Goal: Transaction & Acquisition: Obtain resource

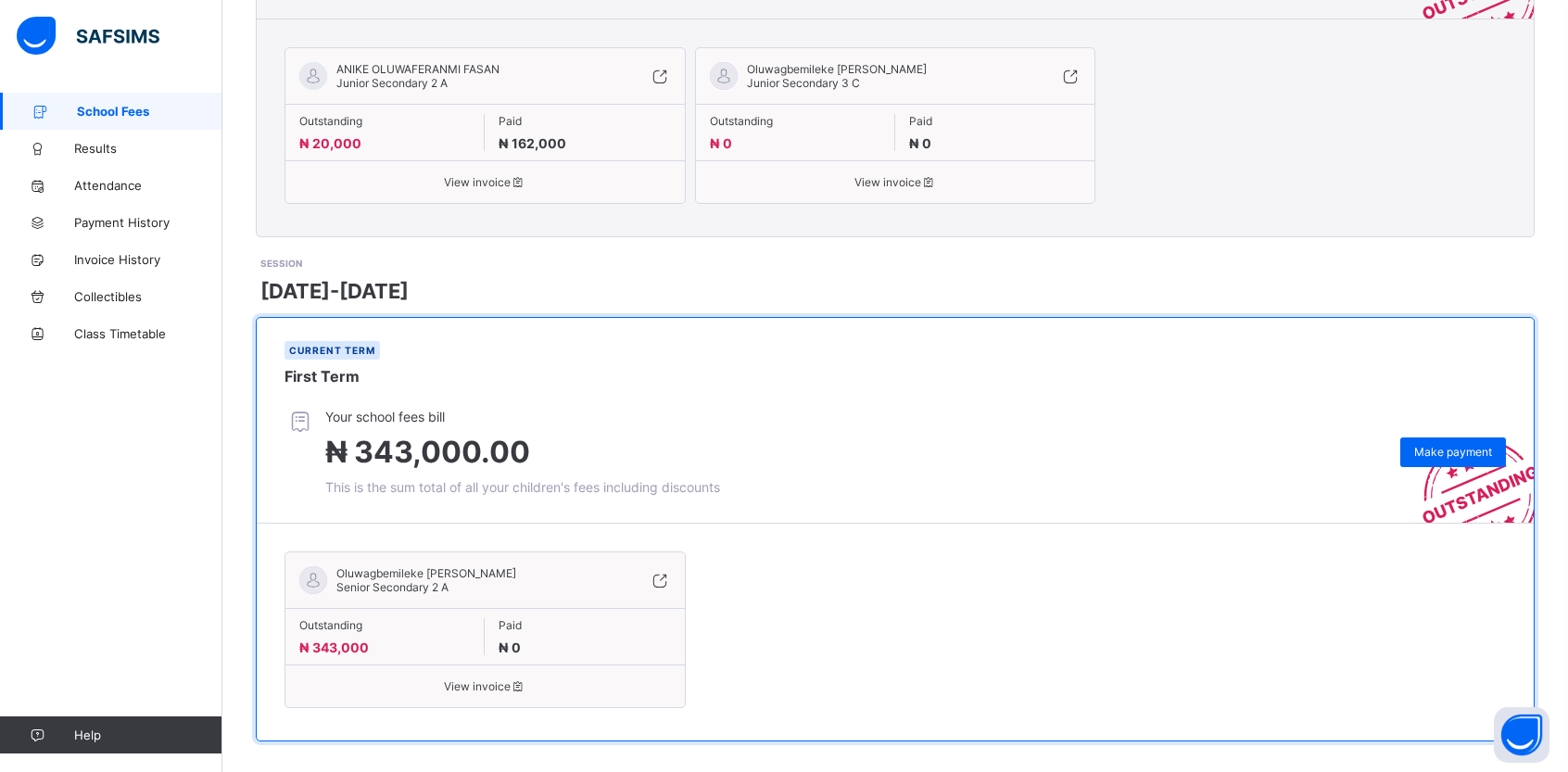
scroll to position [492, 0]
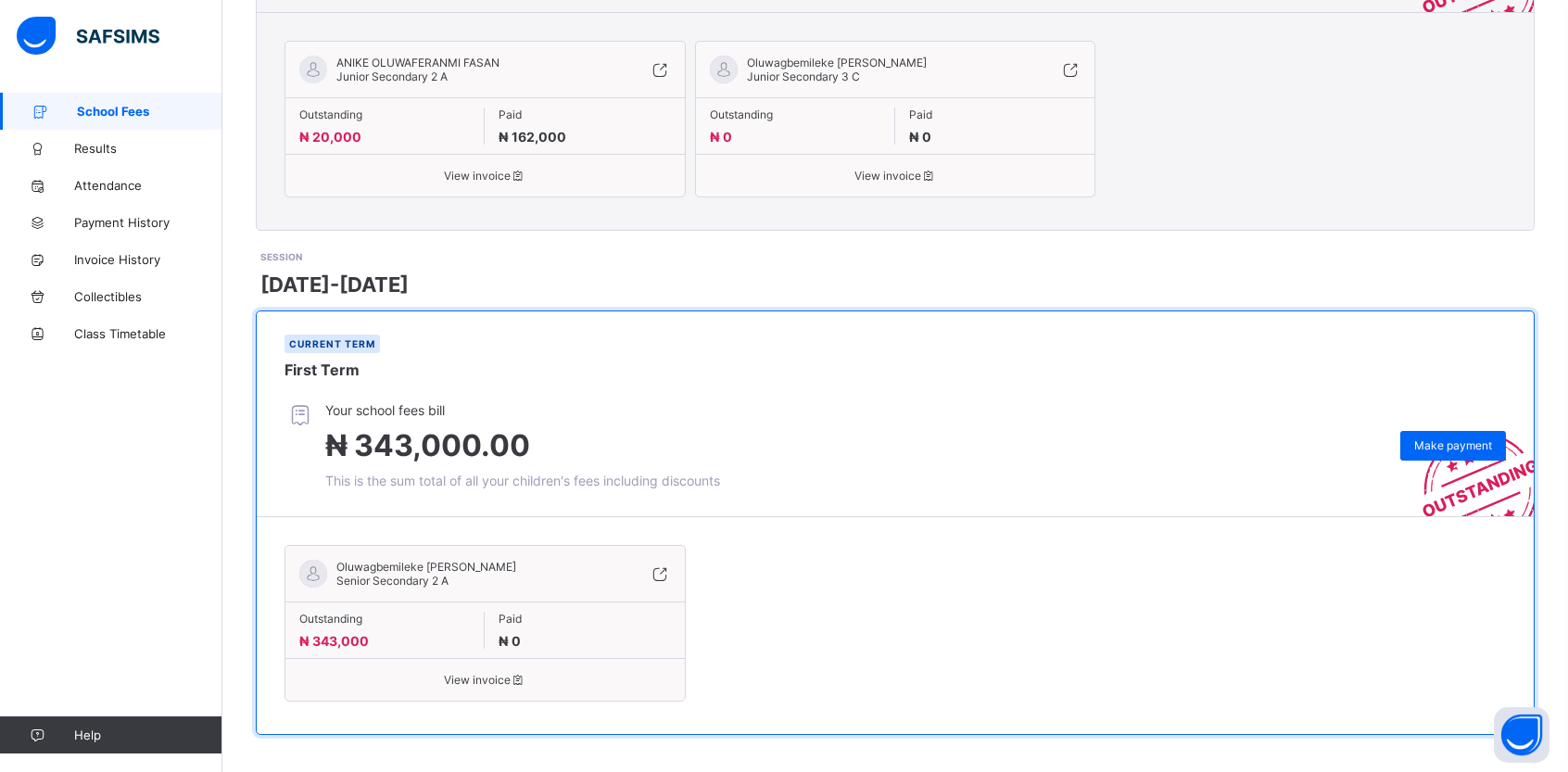
click at [501, 670] on div "View invoice" at bounding box center [485, 672] width 399 height 29
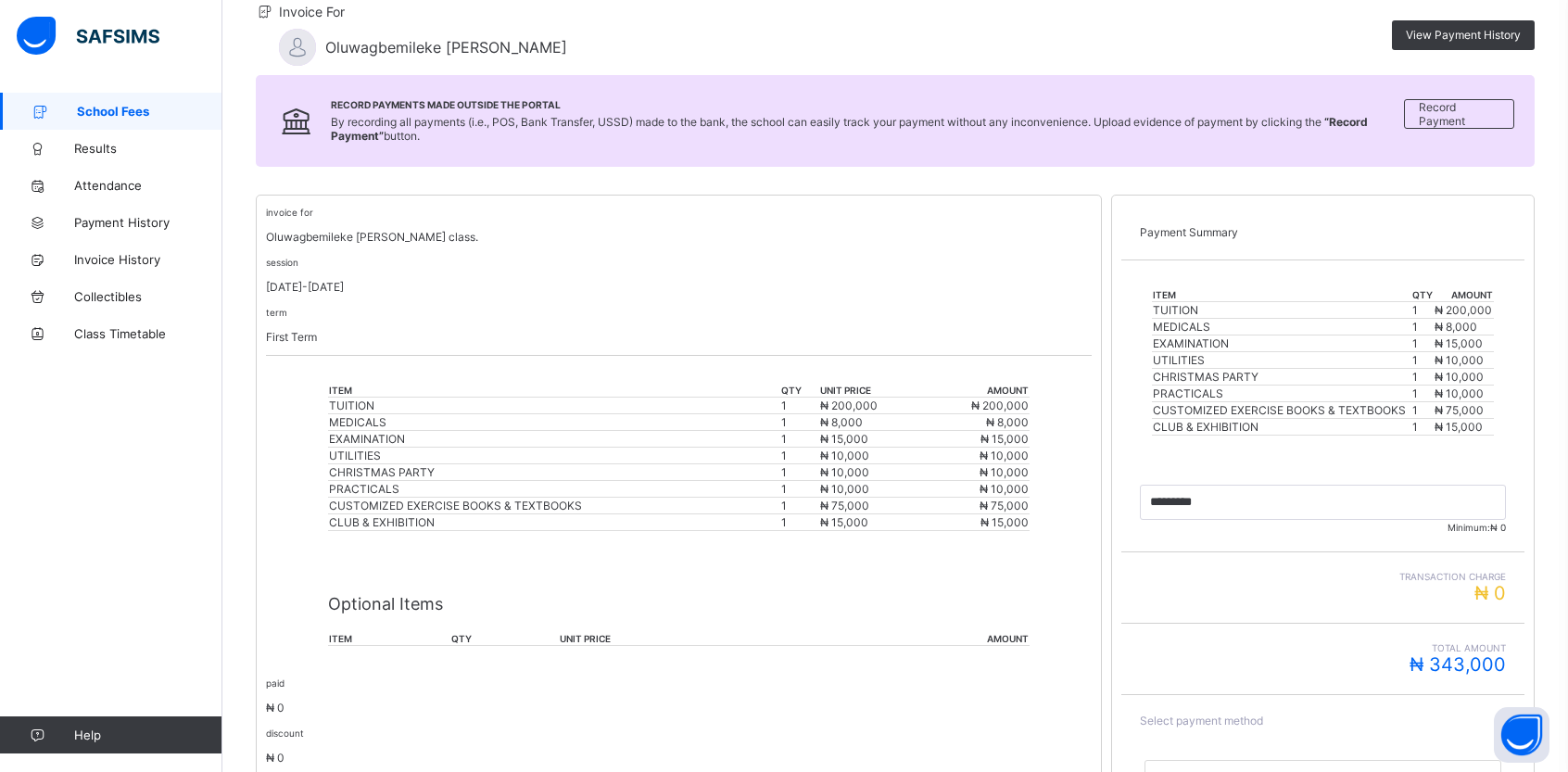
scroll to position [187, 0]
click at [113, 113] on span "School Fees" at bounding box center [149, 111] width 145 height 15
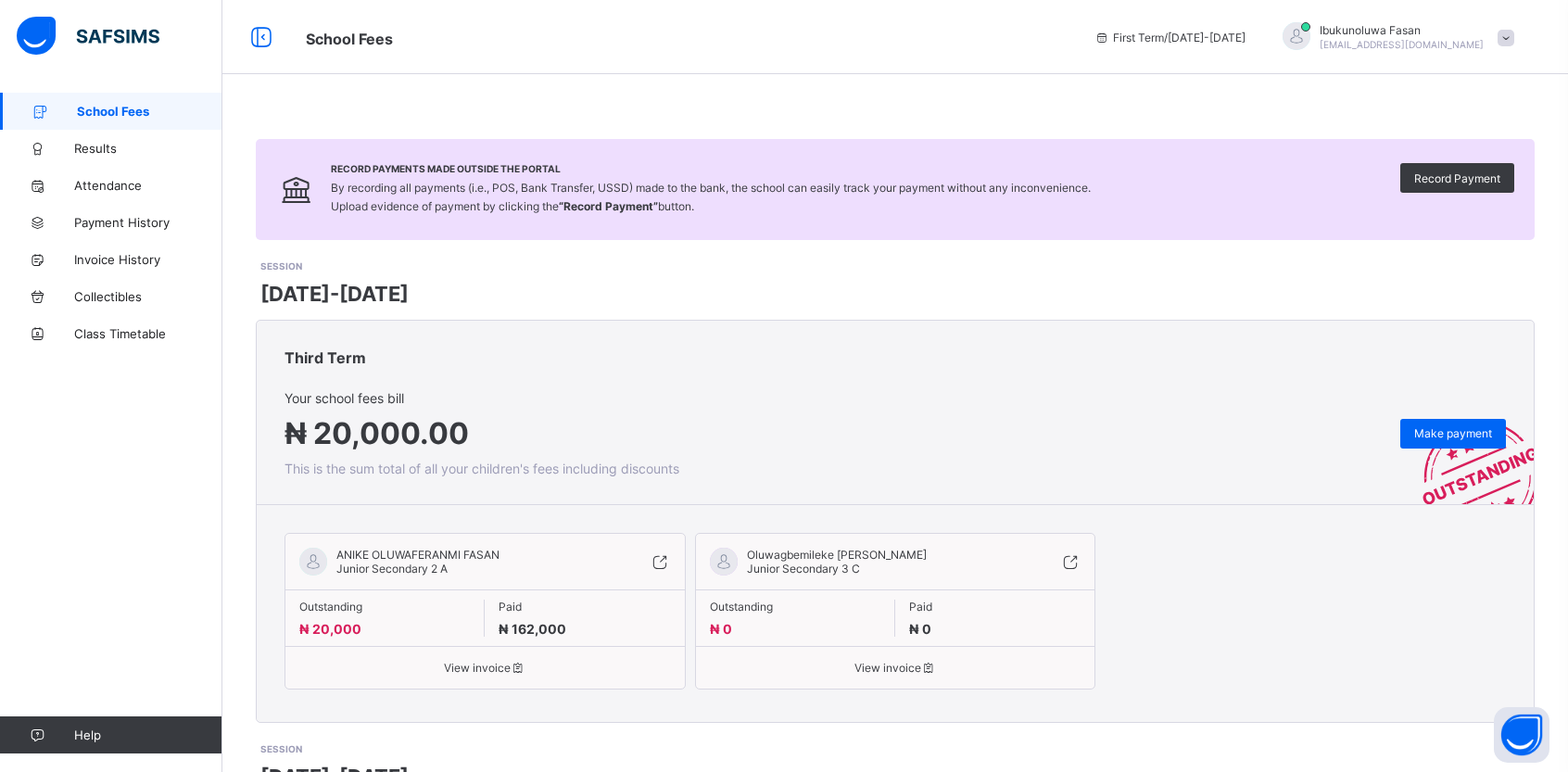
click at [467, 579] on div "ANIKE OLUWAFERANMI FASAN Junior Secondary 2 A" at bounding box center [485, 569] width 399 height 42
click at [520, 552] on div "ANIKE OLUWAFERANMI FASAN Junior Secondary 2 A" at bounding box center [447, 562] width 298 height 28
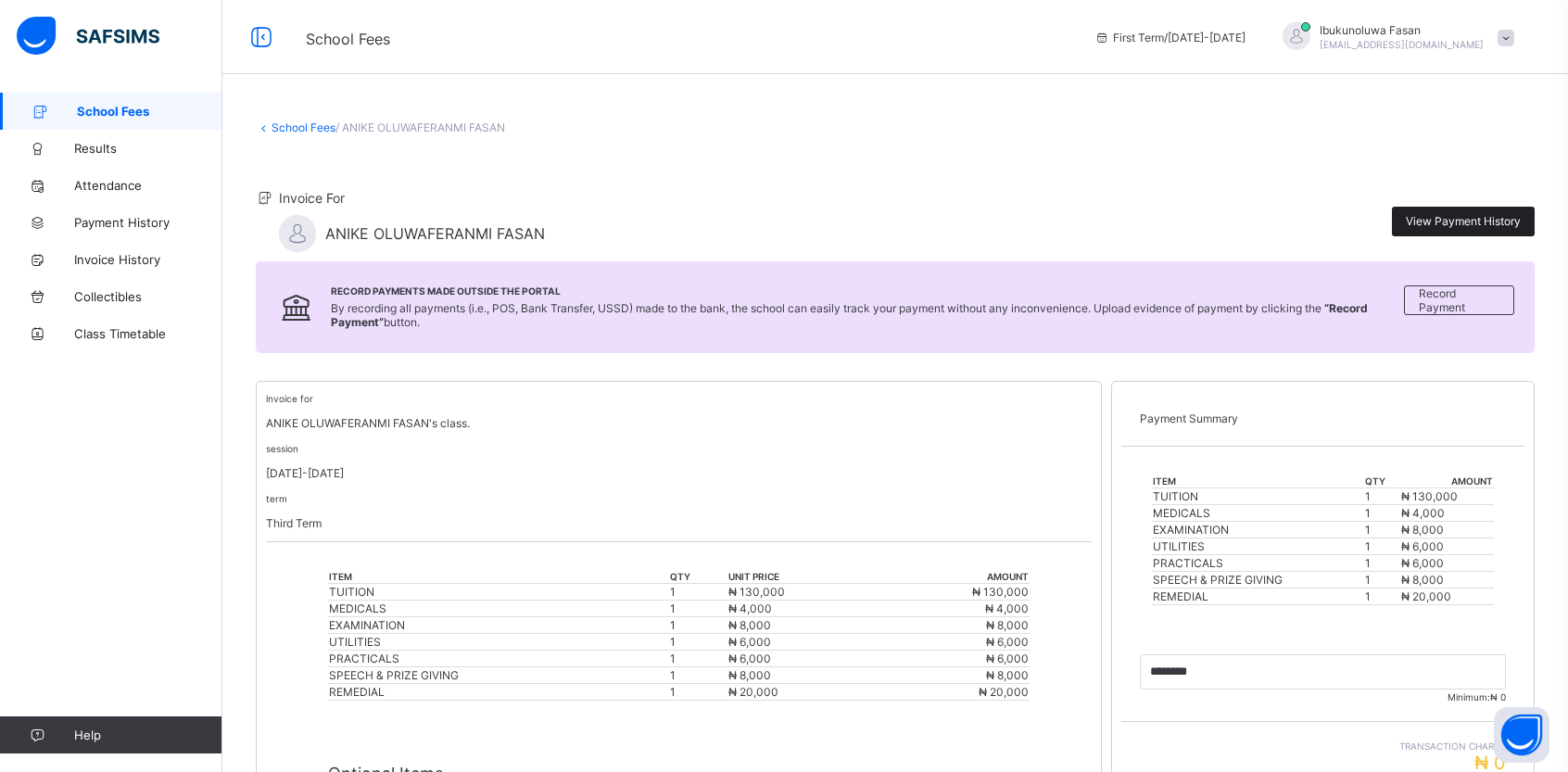
click at [1514, 219] on span "View Payment History" at bounding box center [1462, 221] width 115 height 14
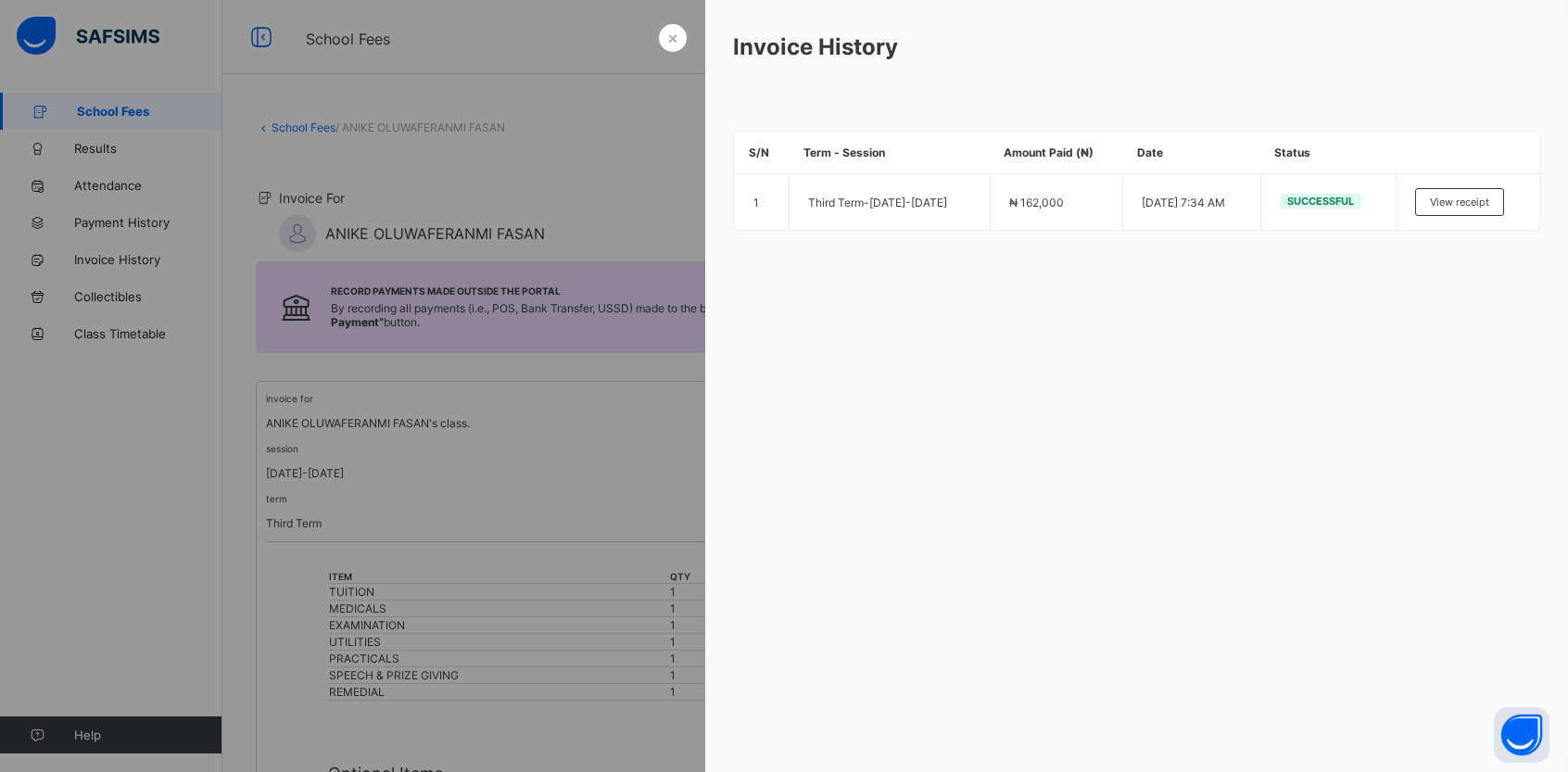
click at [499, 422] on div at bounding box center [784, 386] width 1568 height 772
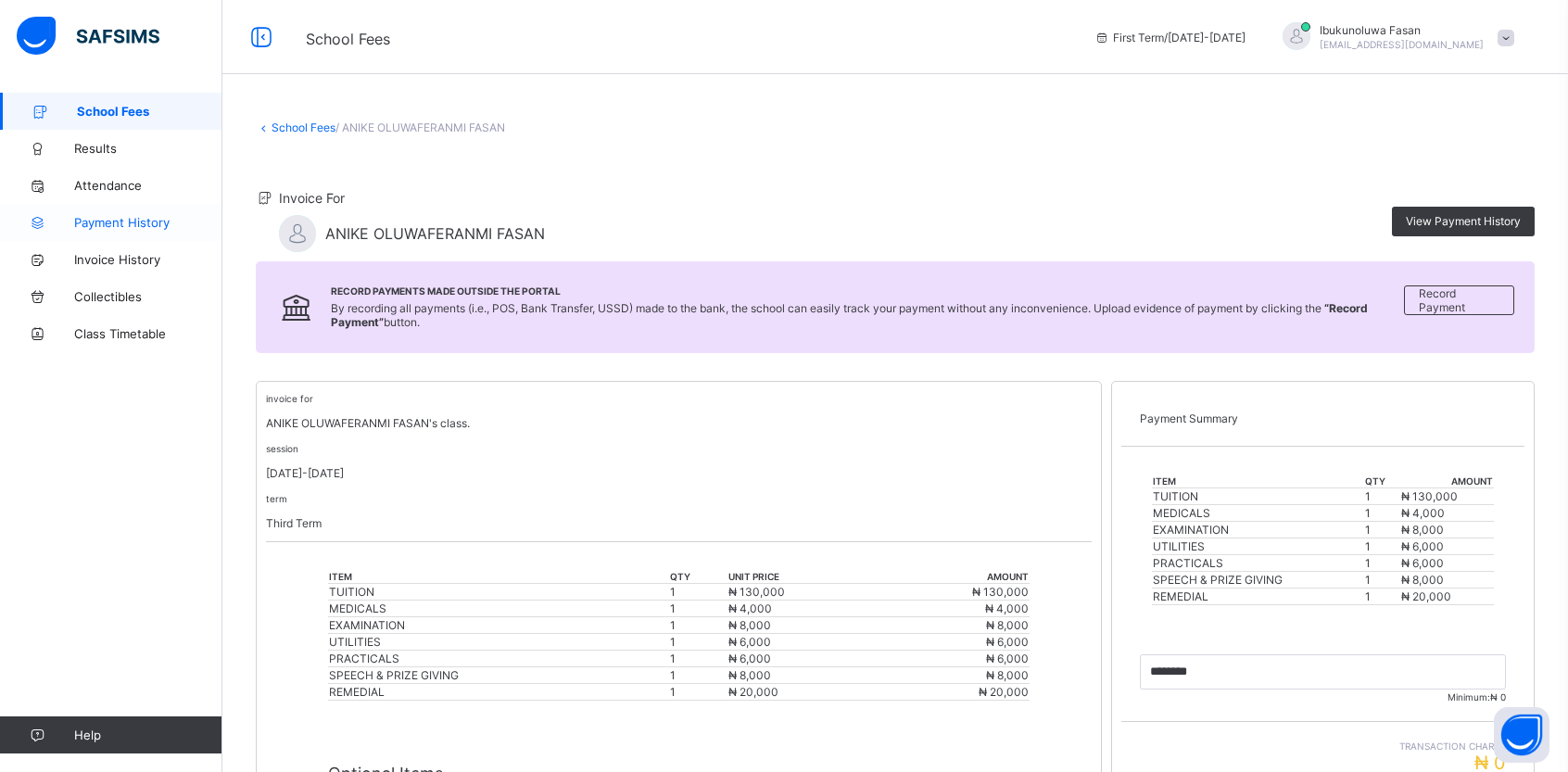
click at [140, 228] on span "Payment History" at bounding box center [147, 222] width 148 height 15
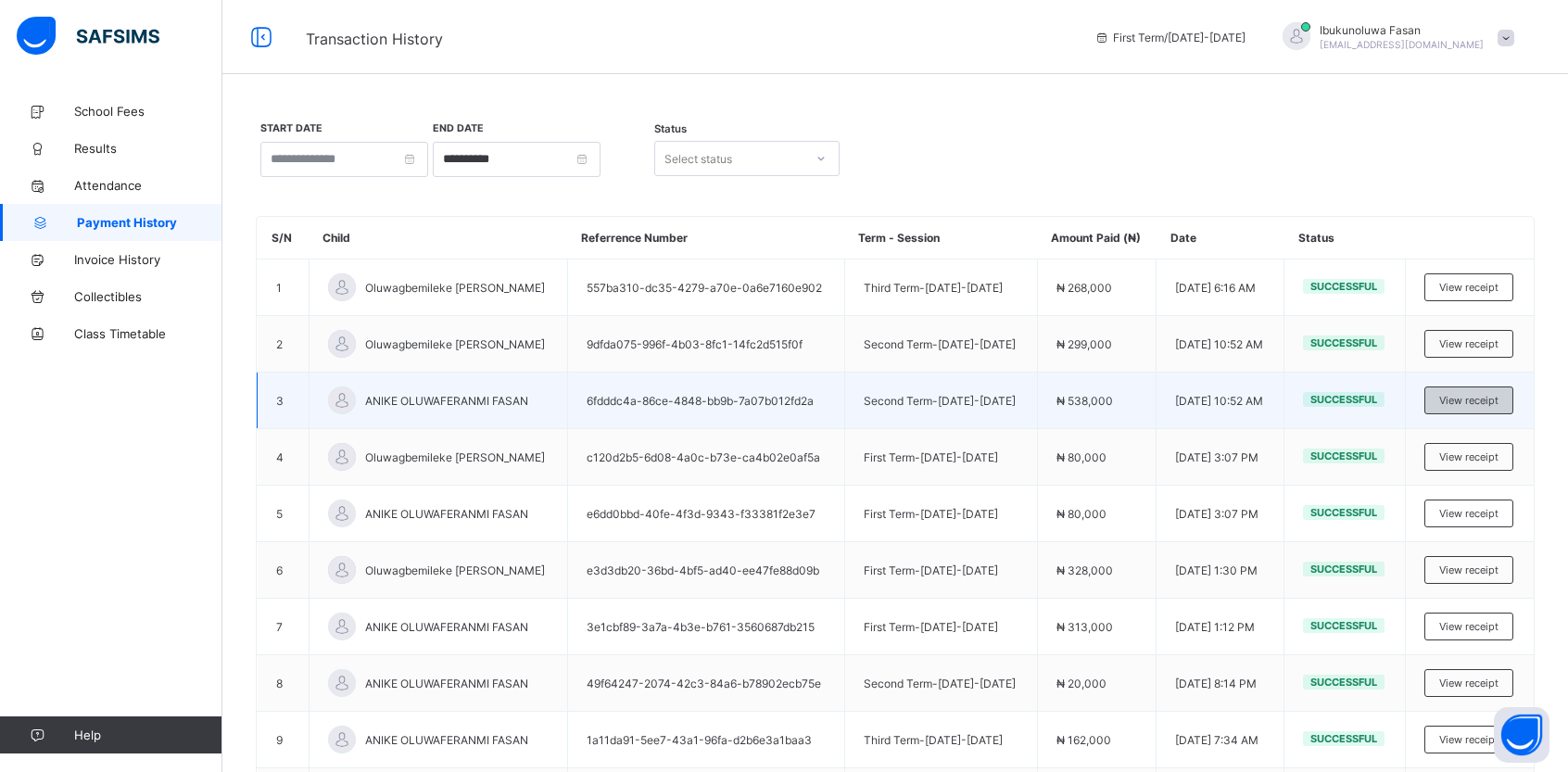
click at [1469, 405] on div "View receipt" at bounding box center [1468, 400] width 89 height 28
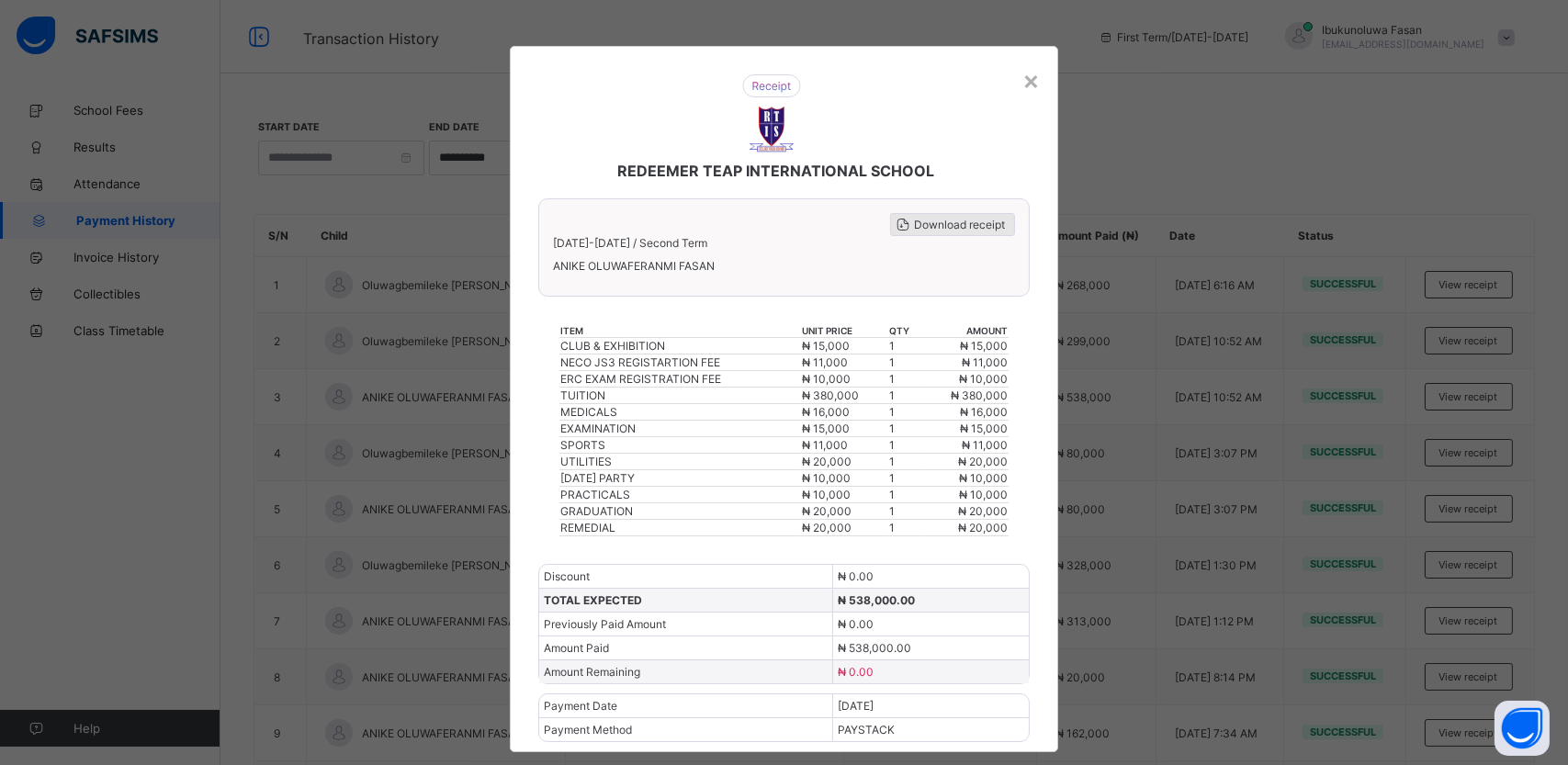
click at [958, 227] on span "Download receipt" at bounding box center [960, 224] width 91 height 14
click at [646, 740] on div "REDEEMER TEAP INTERNATIONAL SCHOOL Download receipt [DATE]-[DATE] / Second Term…" at bounding box center [783, 399] width 548 height 706
click at [1031, 86] on div "×" at bounding box center [1031, 80] width 18 height 32
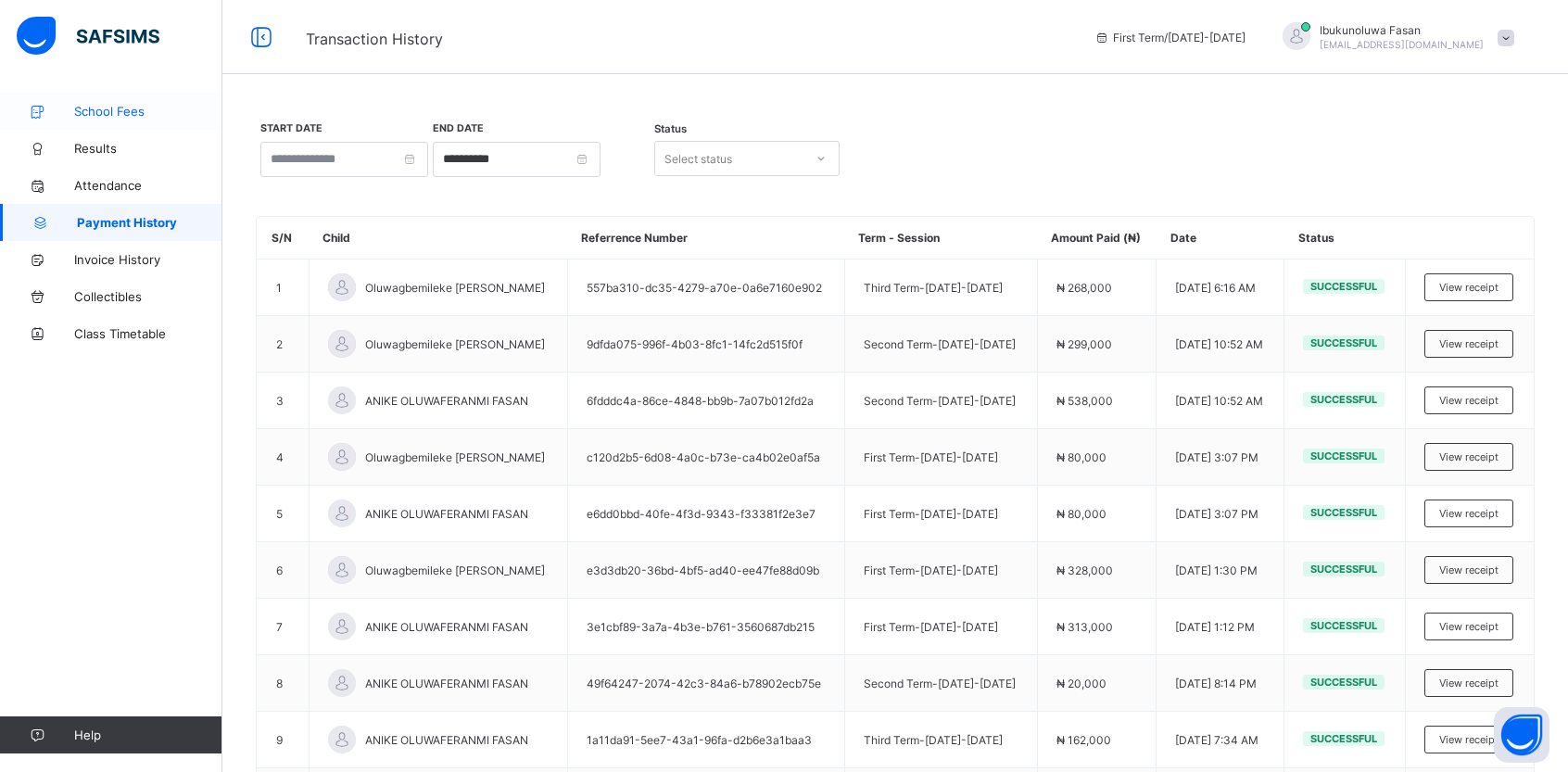
click at [132, 101] on link "School Fees" at bounding box center [111, 111] width 222 height 37
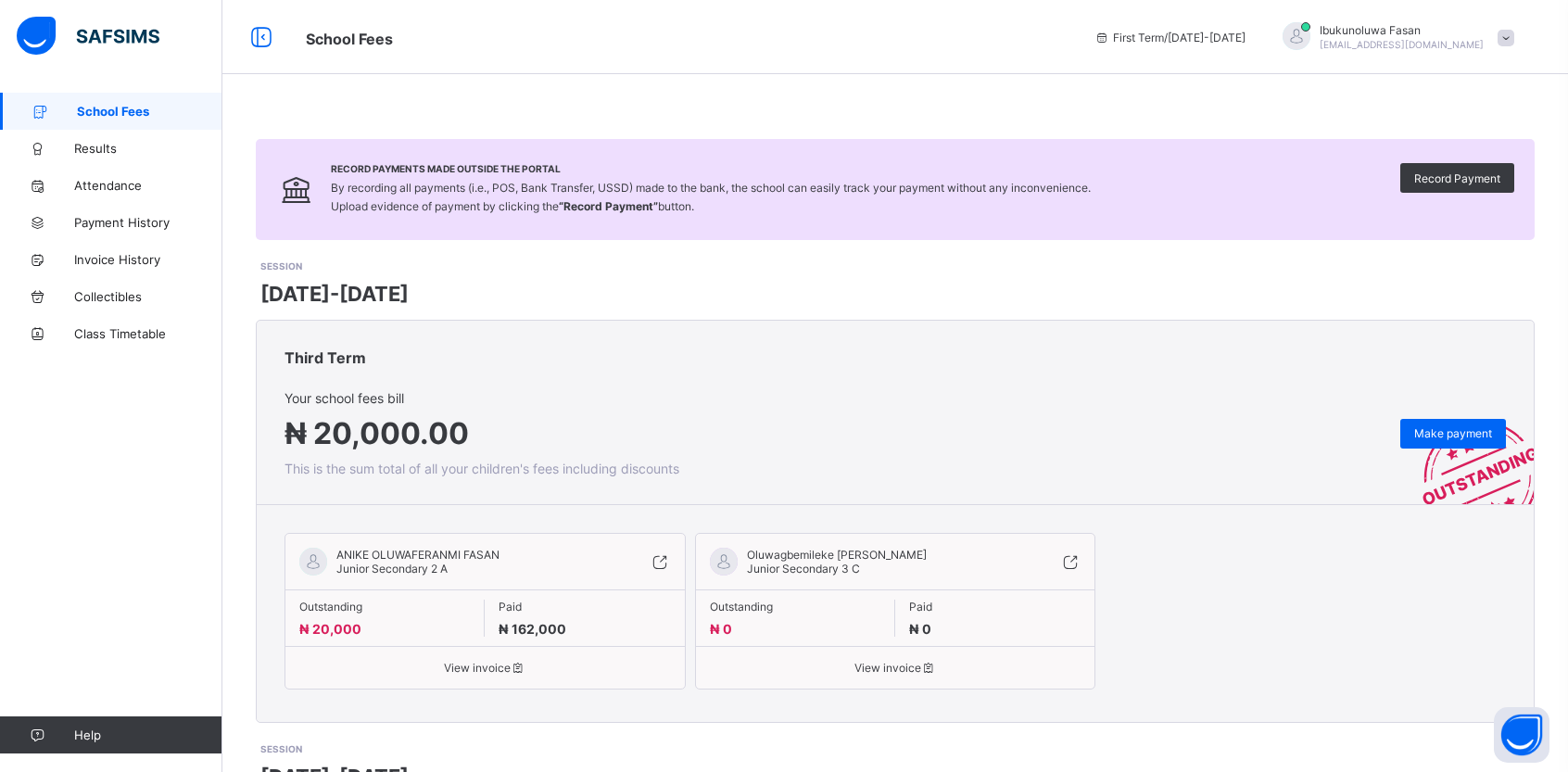
click at [1514, 42] on span at bounding box center [1505, 38] width 17 height 17
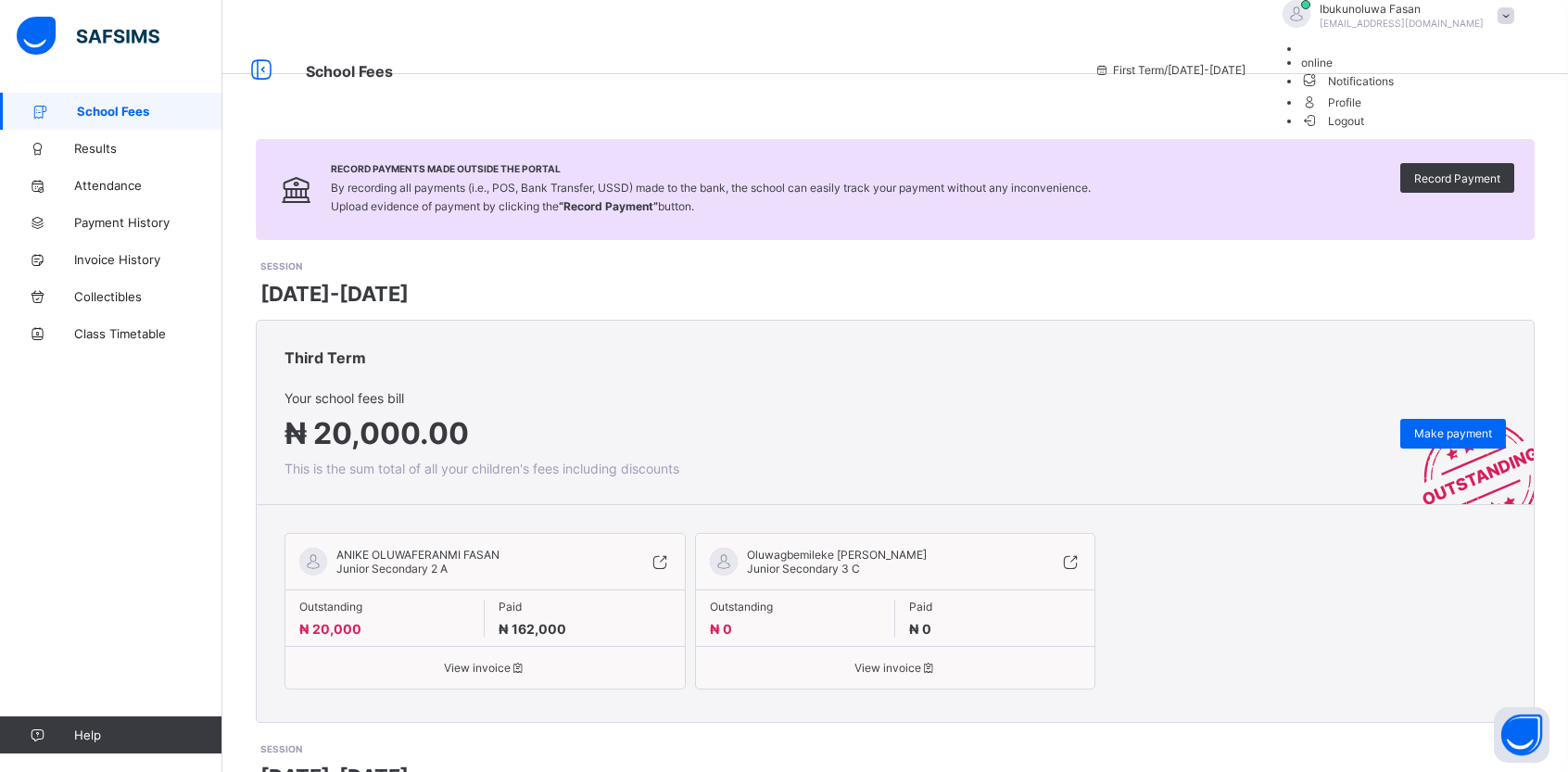
click at [1514, 24] on span at bounding box center [1505, 15] width 17 height 17
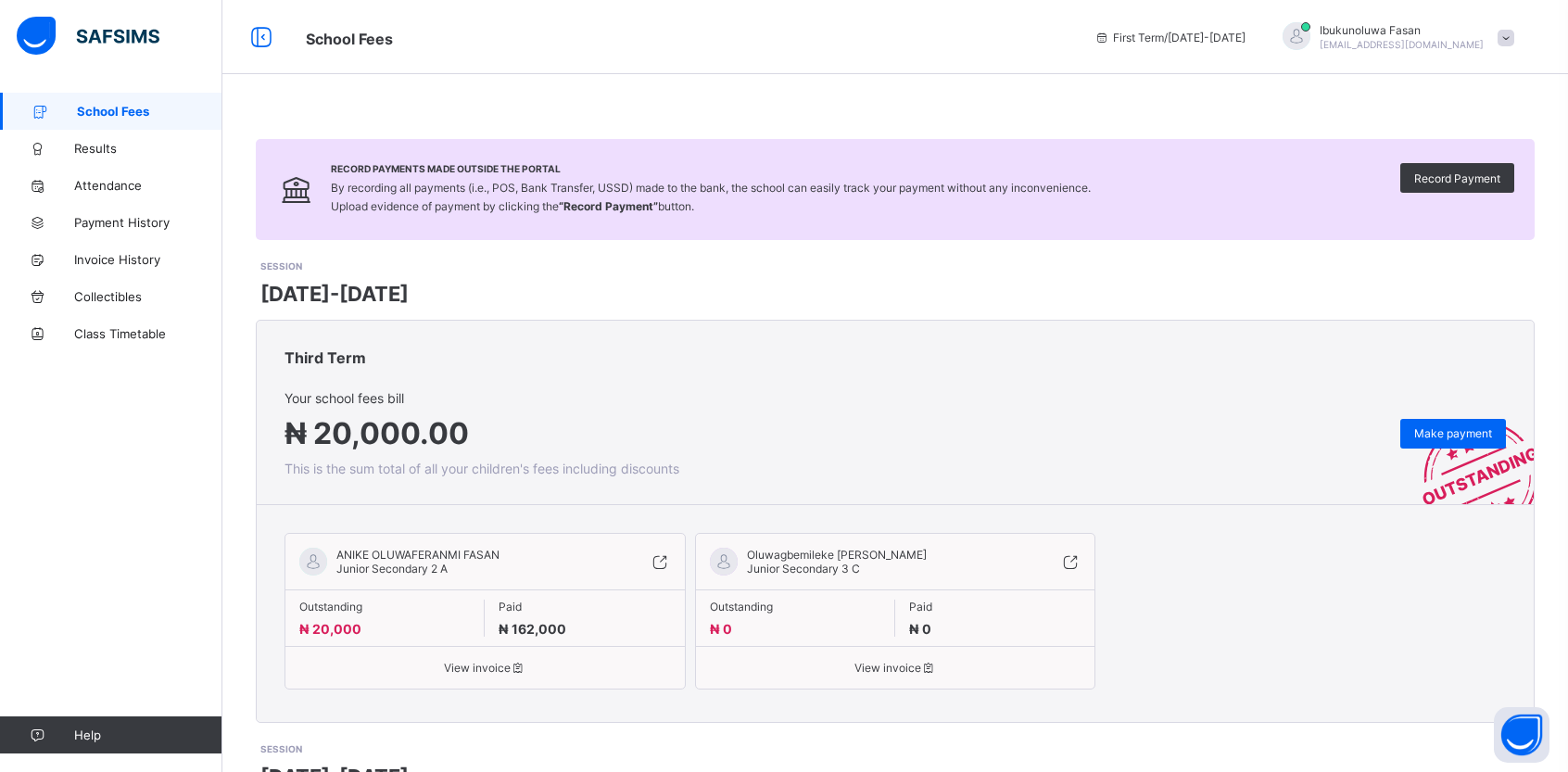
click at [1255, 30] on div "First Term / [DATE]-[DATE]" at bounding box center [1170, 37] width 169 height 74
click at [259, 41] on icon at bounding box center [262, 37] width 32 height 27
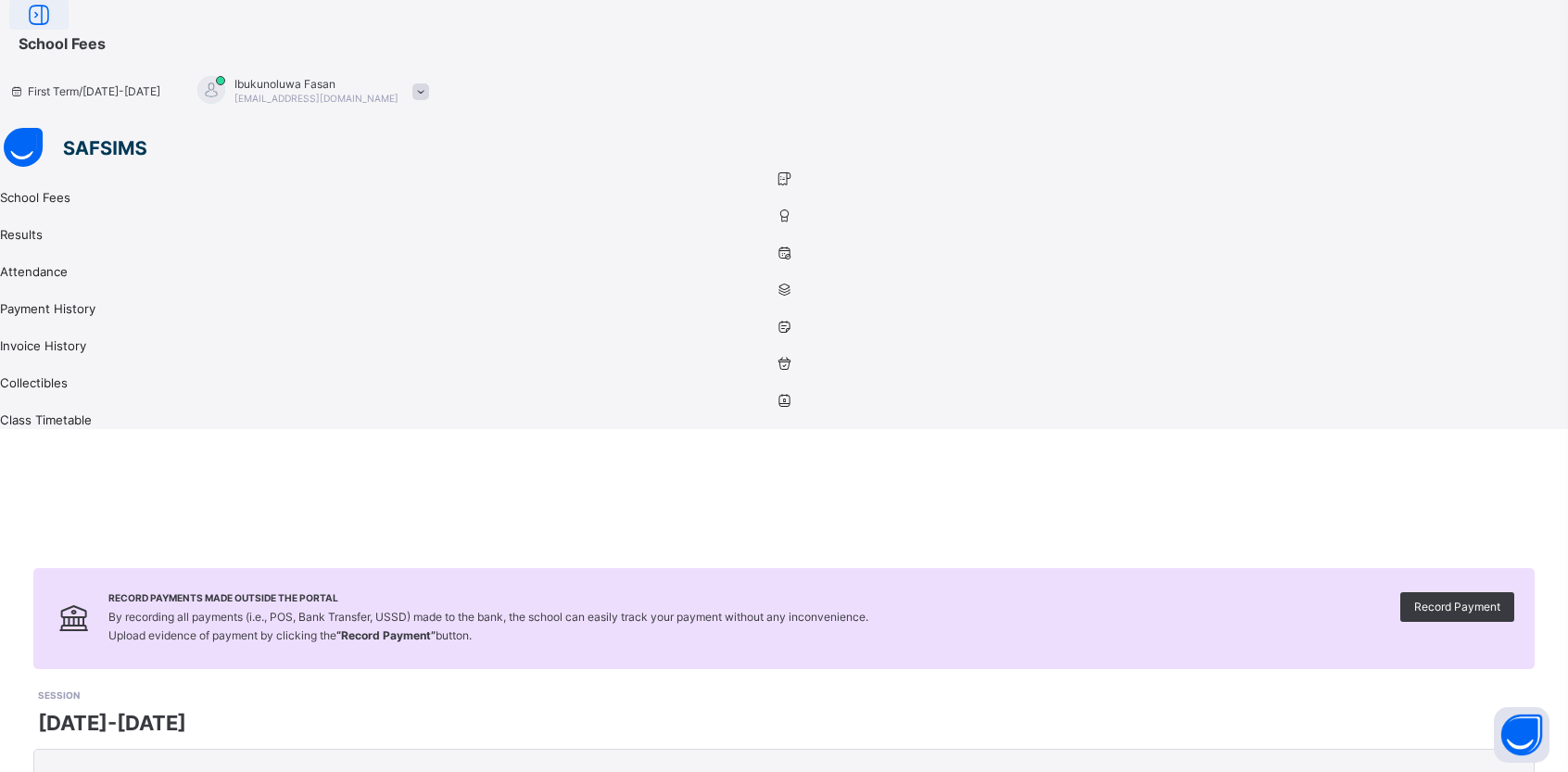
click at [55, 29] on icon at bounding box center [39, 15] width 32 height 27
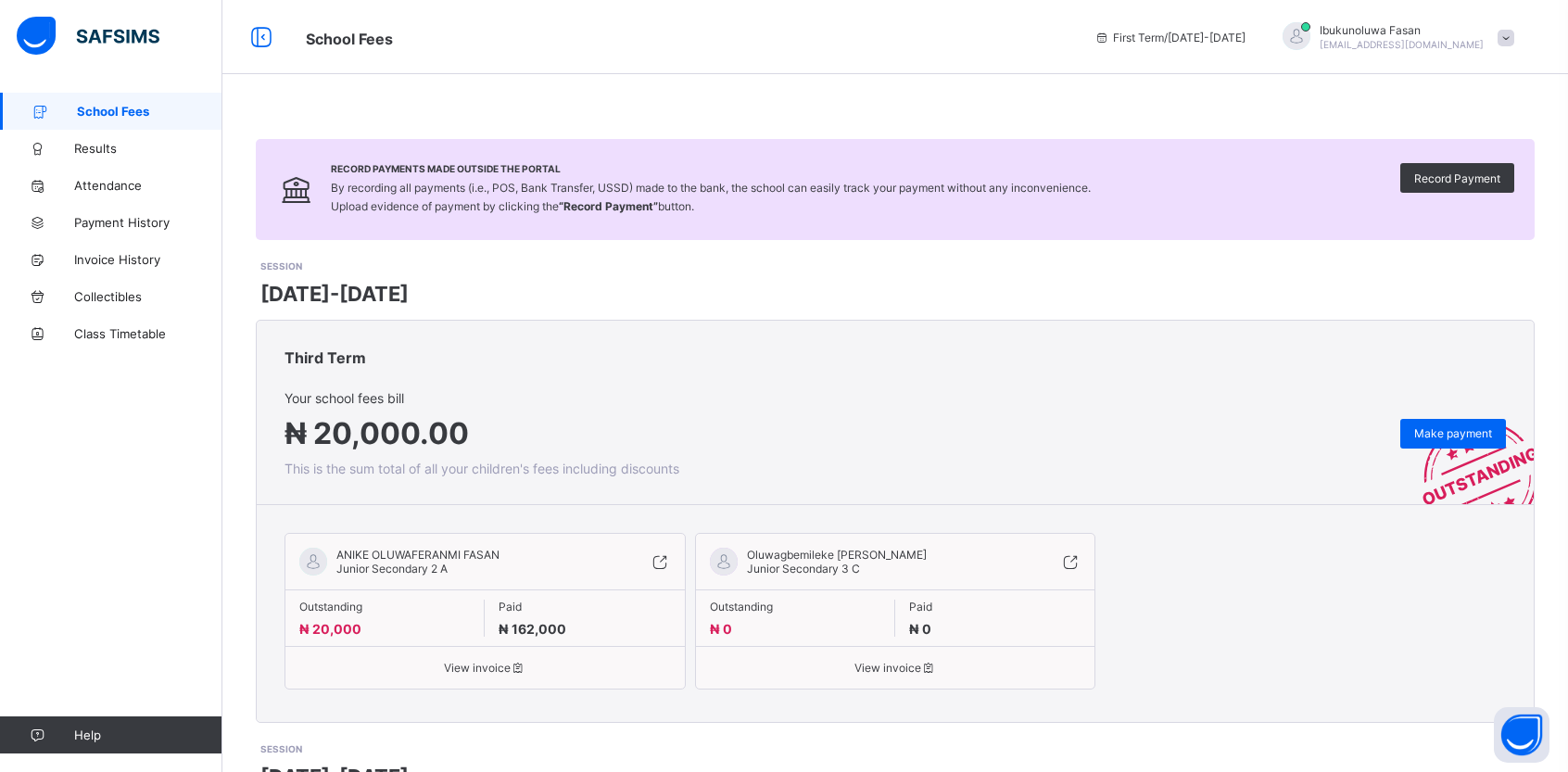
click at [119, 108] on span "School Fees" at bounding box center [149, 111] width 145 height 15
click at [110, 153] on span "Results" at bounding box center [147, 147] width 148 height 15
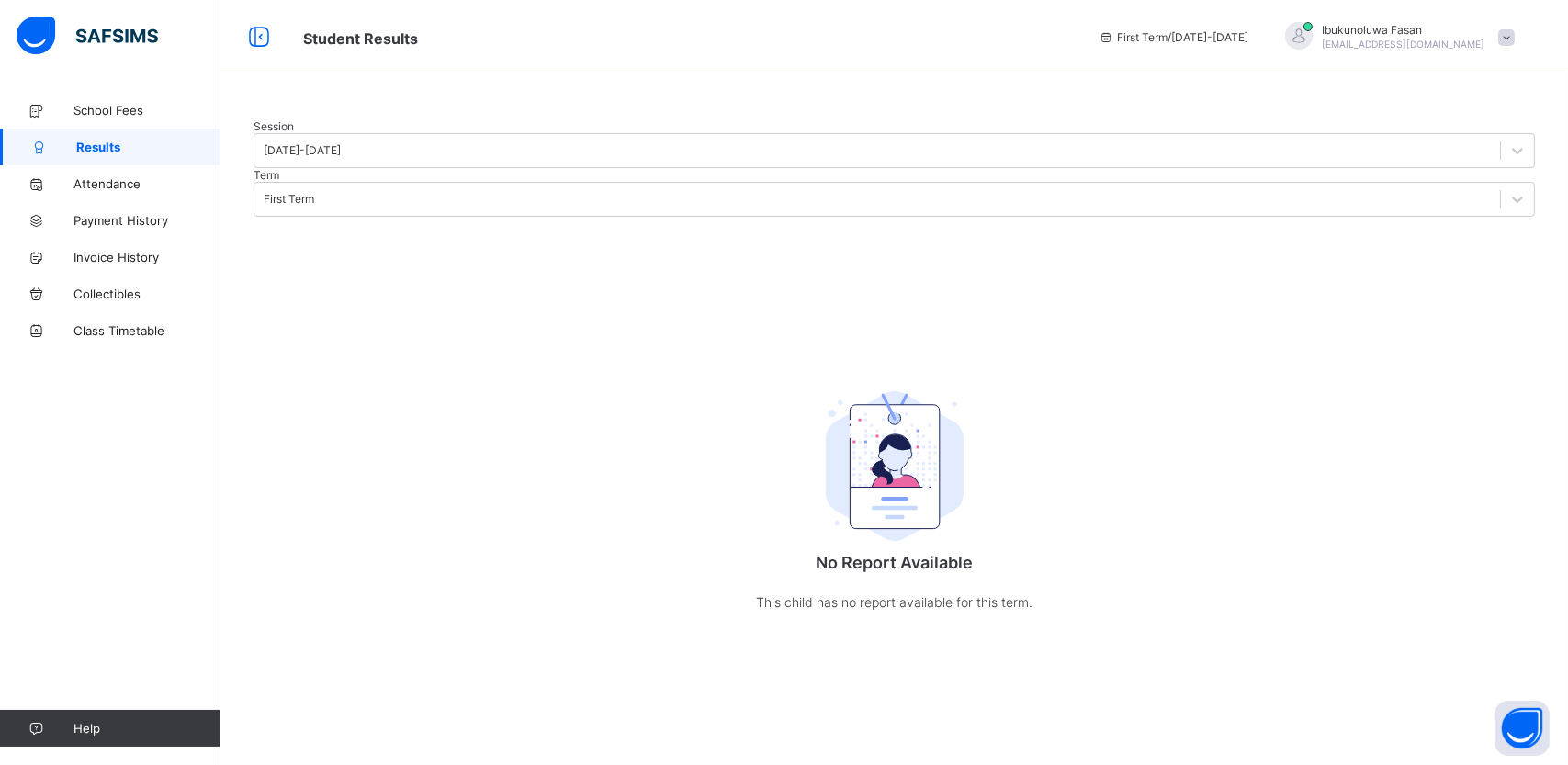
click at [604, 119] on div at bounding box center [895, 119] width 1282 height 0
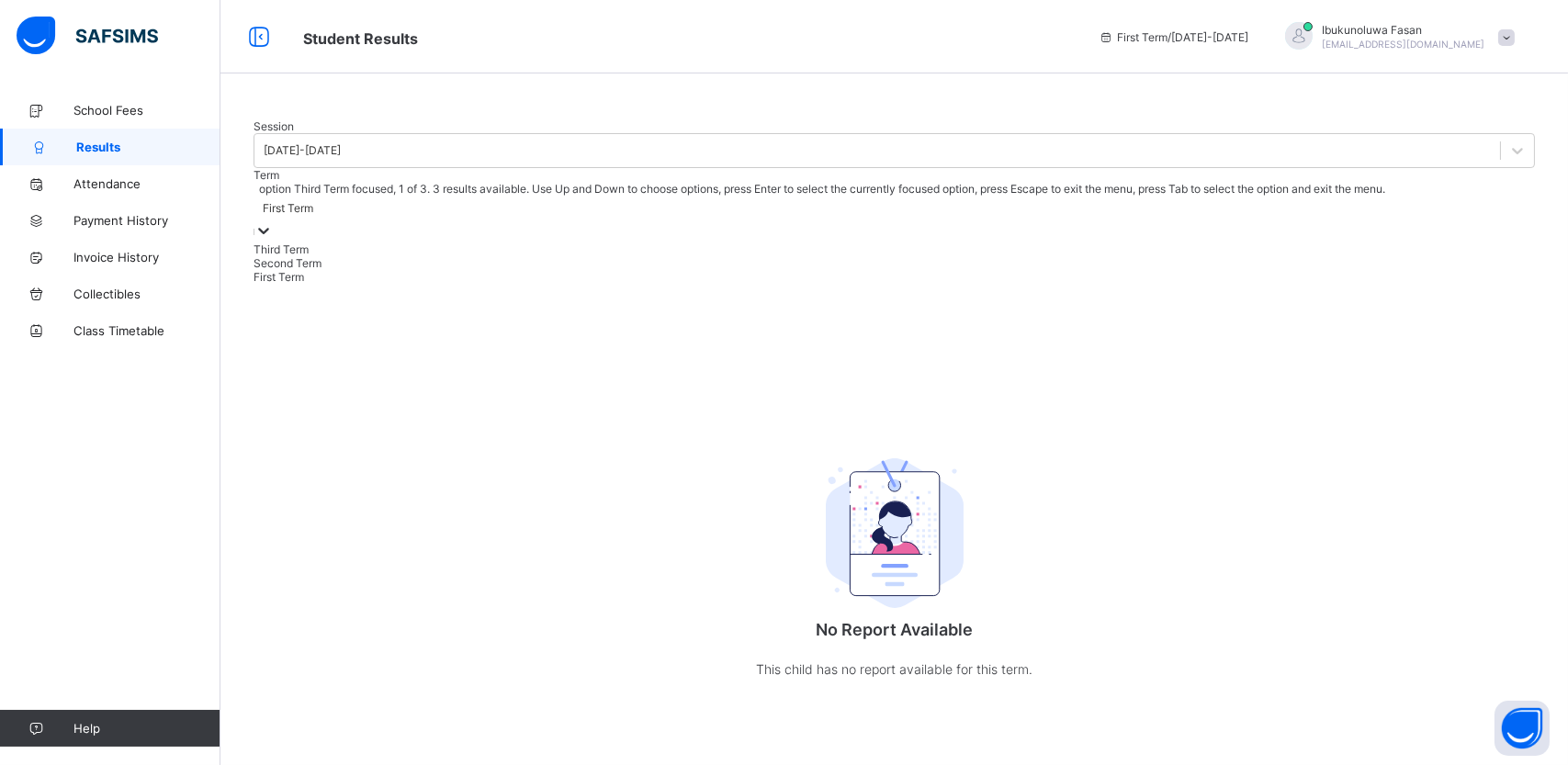
click at [598, 243] on div "First Term" at bounding box center [895, 218] width 1282 height 46
click at [510, 283] on div "First Term" at bounding box center [895, 277] width 1282 height 14
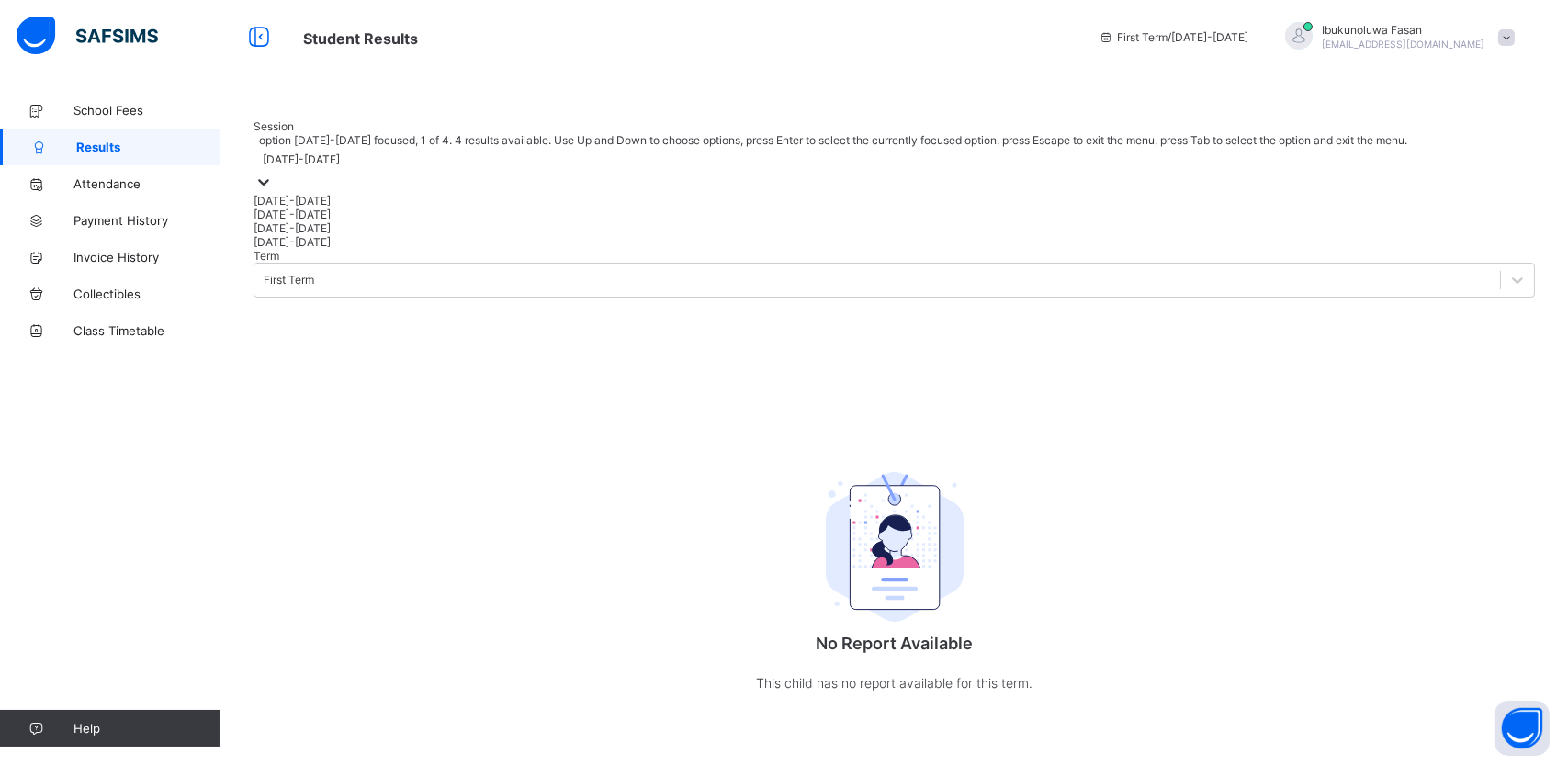
click at [273, 191] on icon at bounding box center [264, 182] width 19 height 19
click at [353, 221] on div "[DATE]-[DATE]" at bounding box center [895, 214] width 1282 height 14
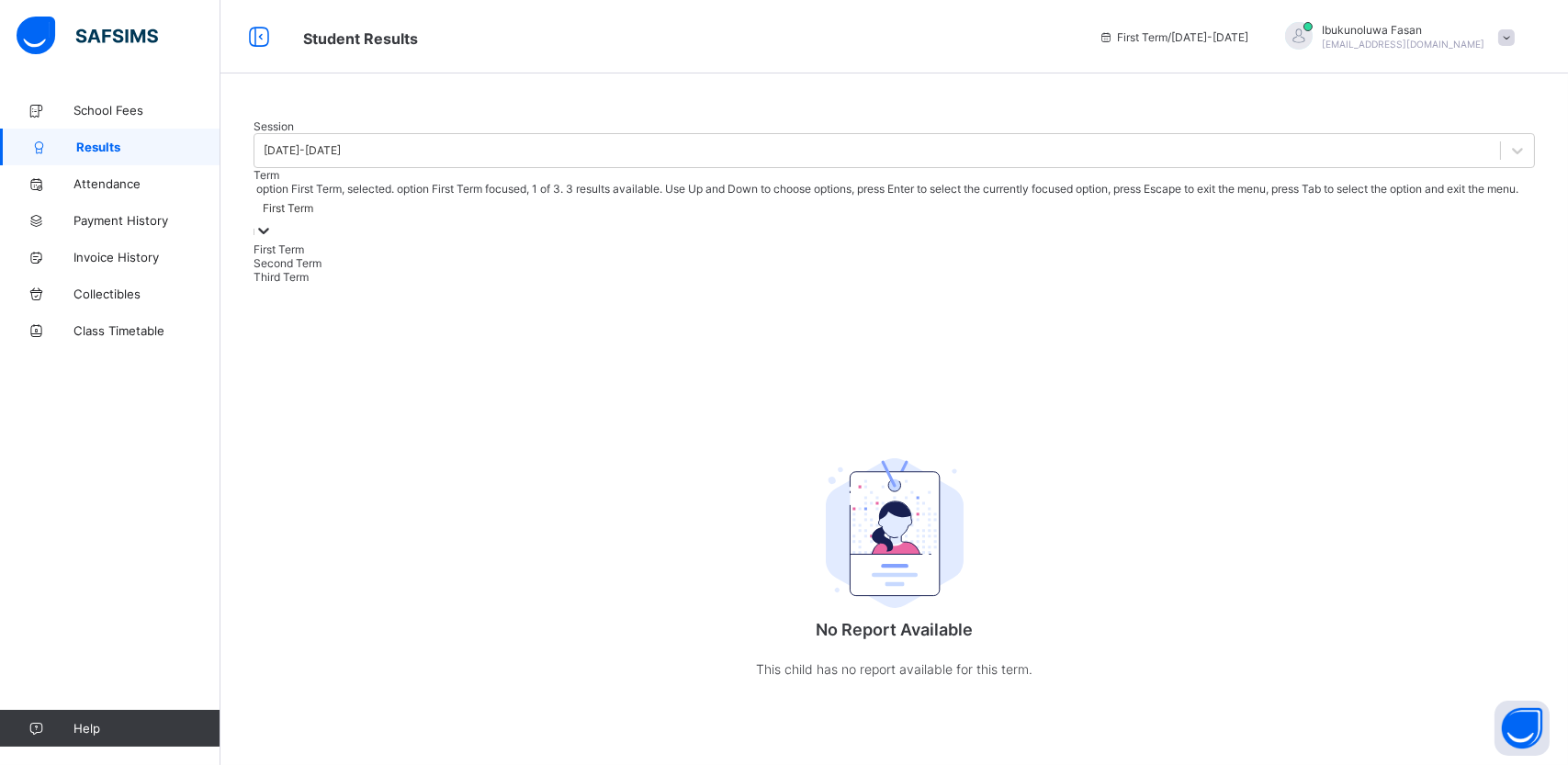
click at [313, 216] on div "First Term" at bounding box center [287, 209] width 50 height 14
click at [545, 283] on div "Third Term" at bounding box center [895, 277] width 1282 height 14
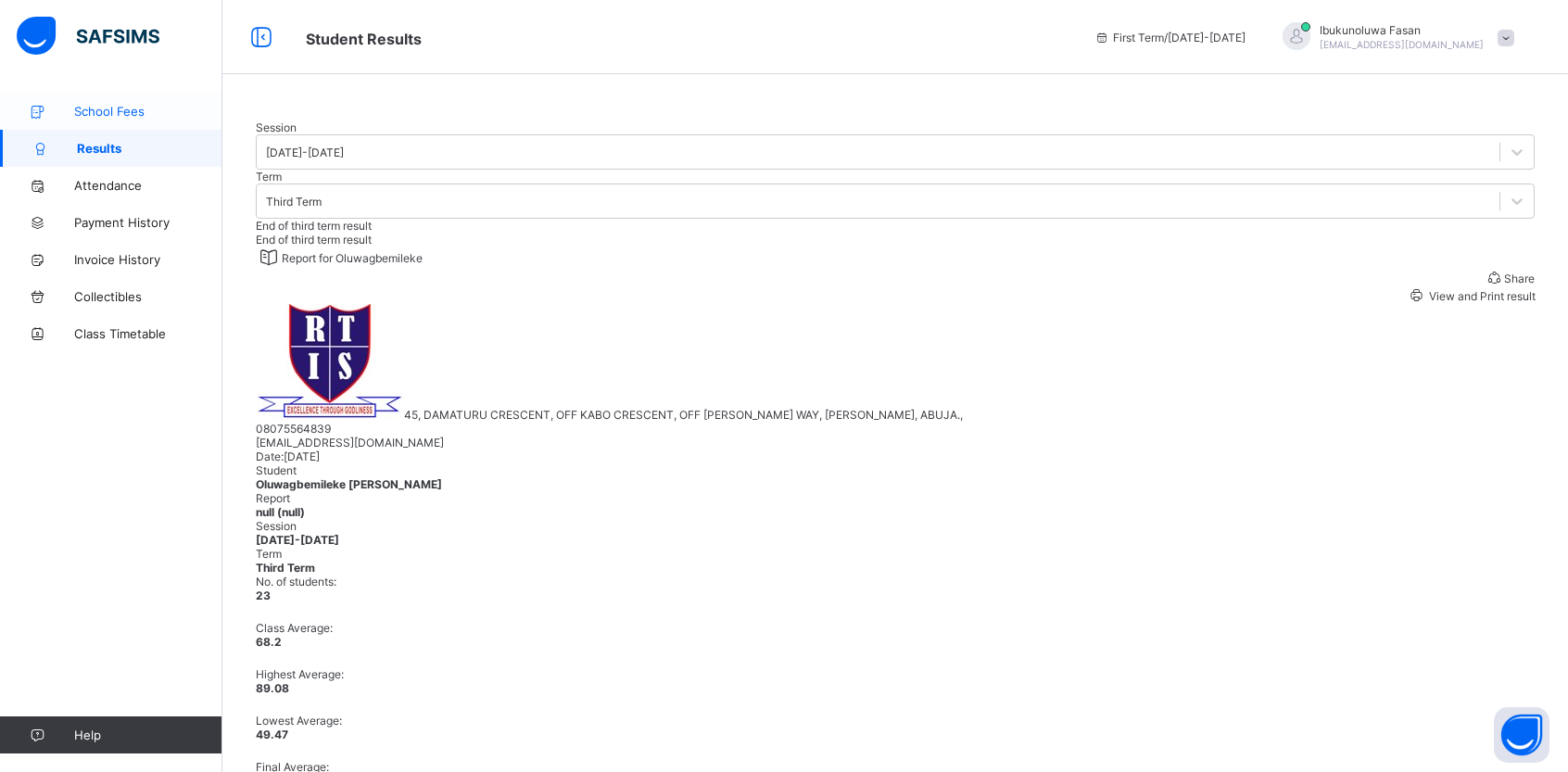
click at [122, 108] on span "School Fees" at bounding box center [147, 111] width 148 height 15
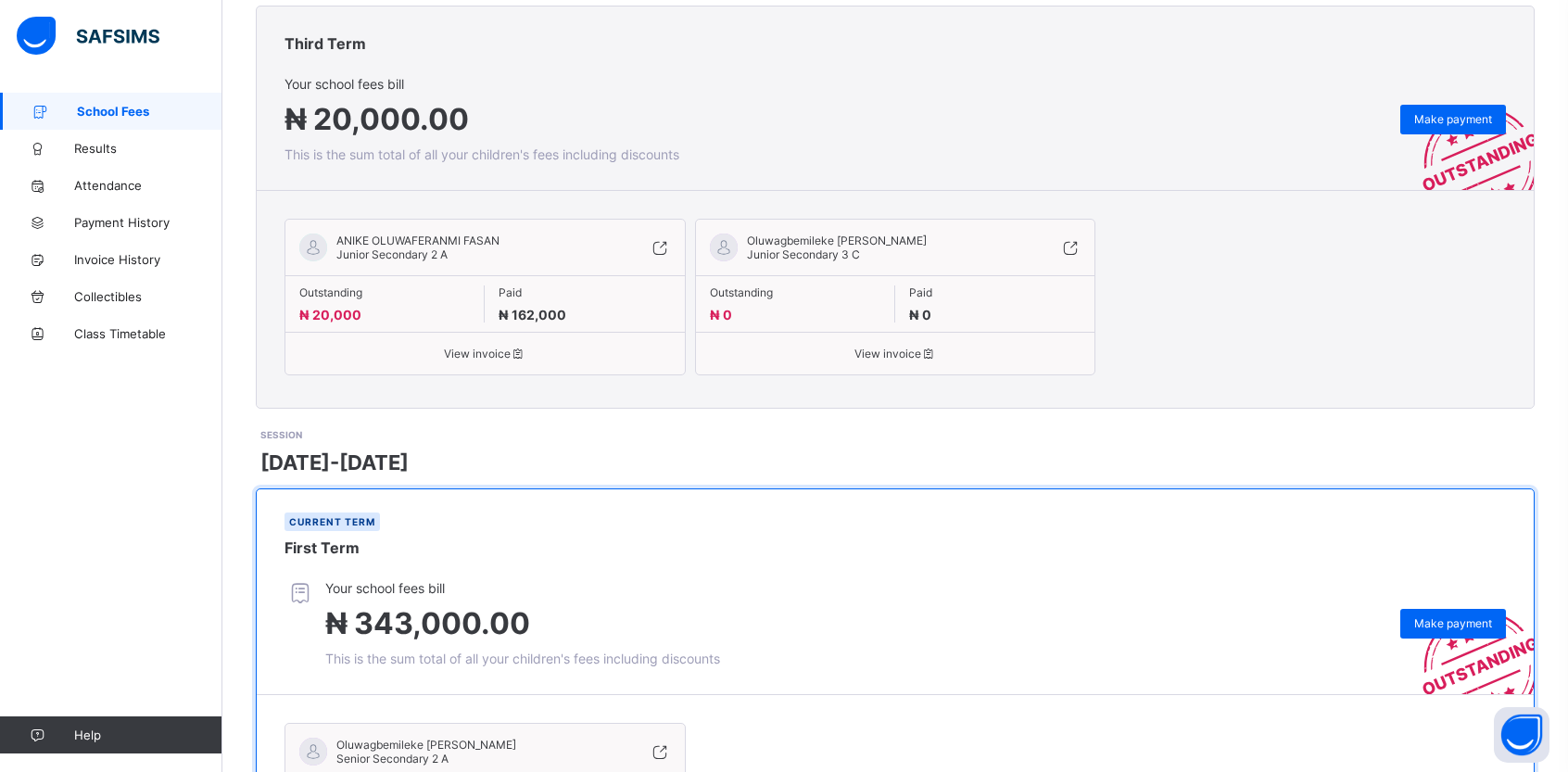
scroll to position [500, 0]
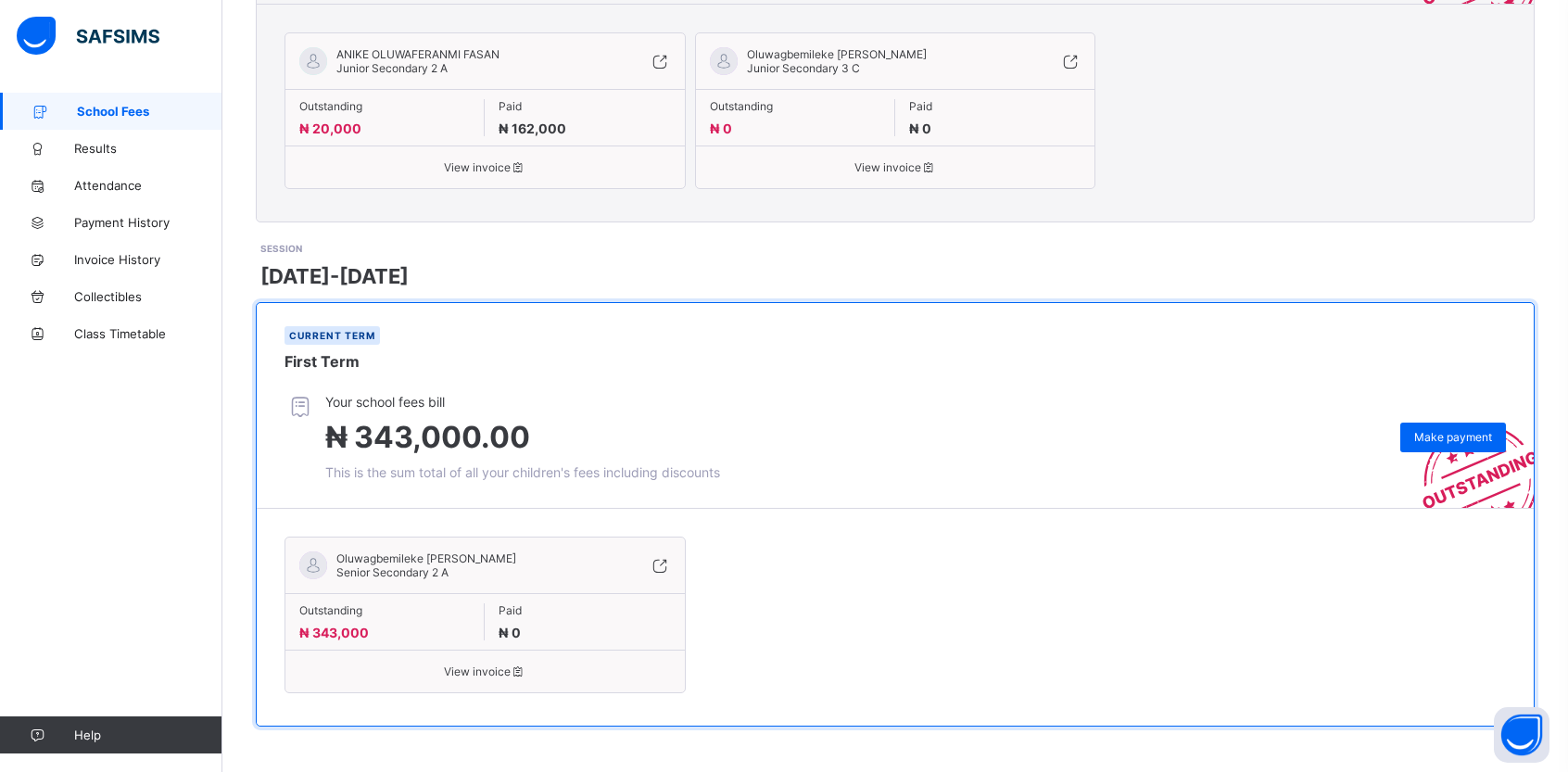
click at [505, 671] on span "View invoice" at bounding box center [484, 671] width 372 height 14
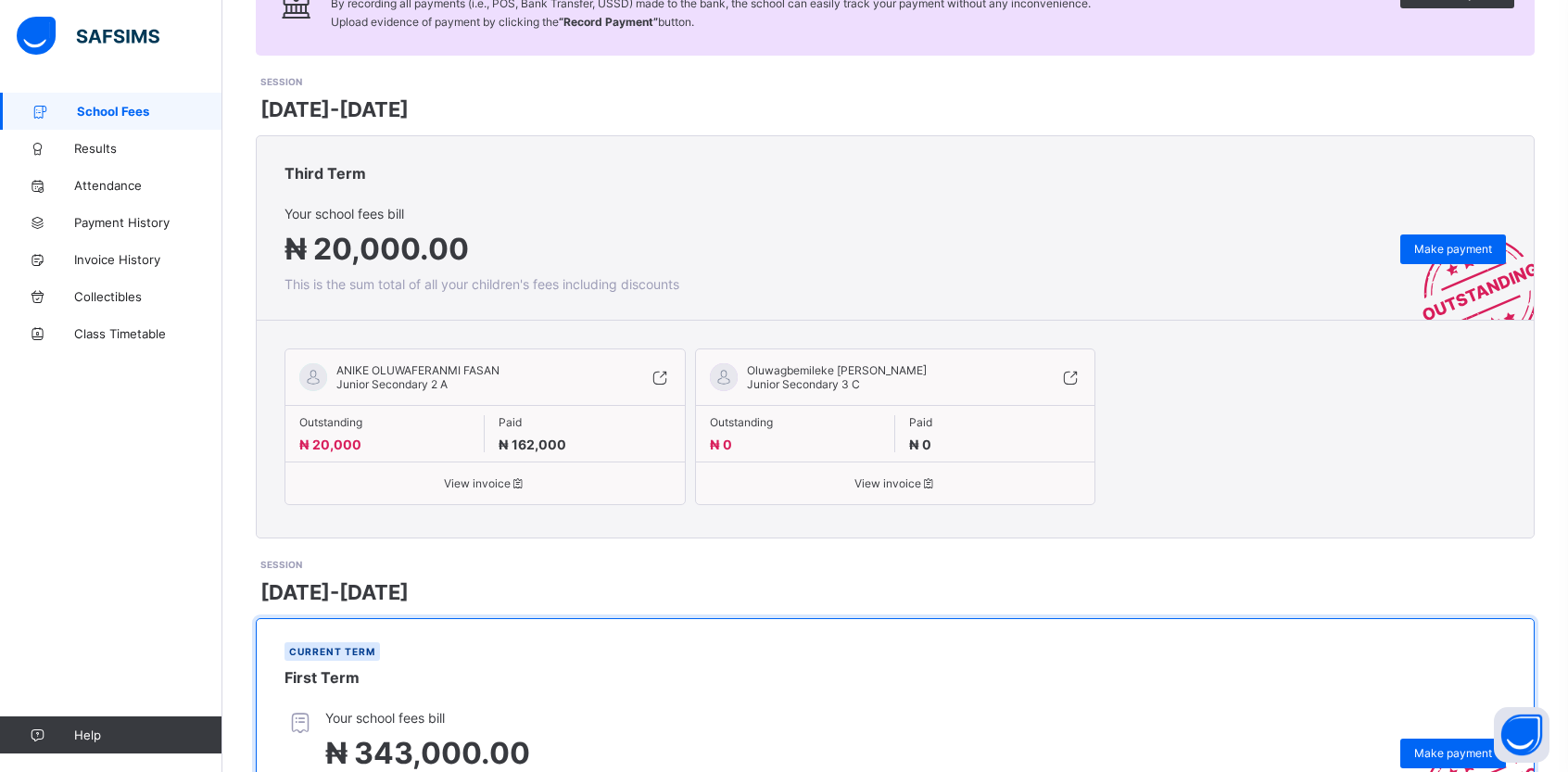
scroll to position [500, 0]
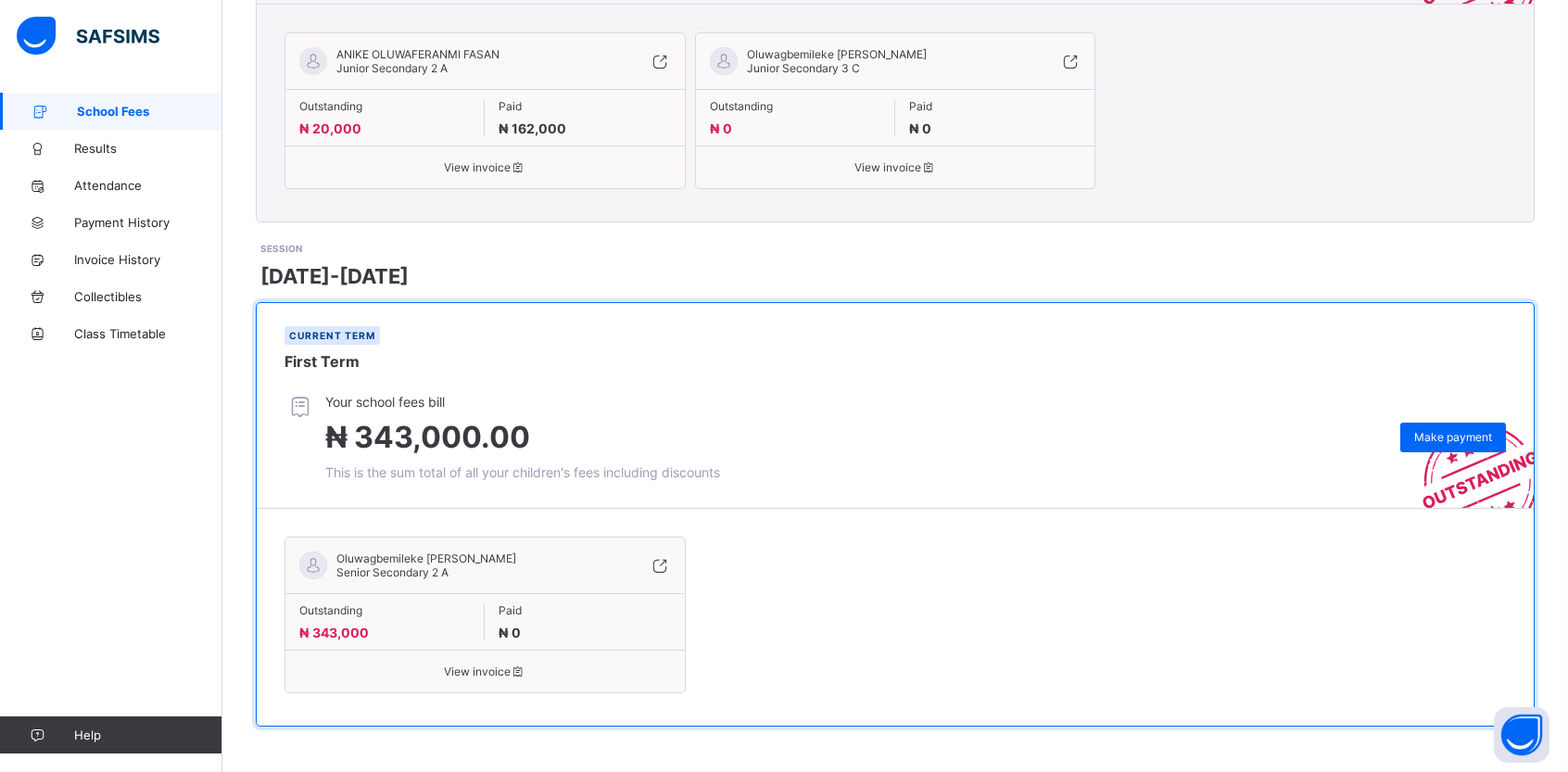
click at [402, 121] on div "Outstanding ₦ 20,000" at bounding box center [386, 118] width 199 height 37
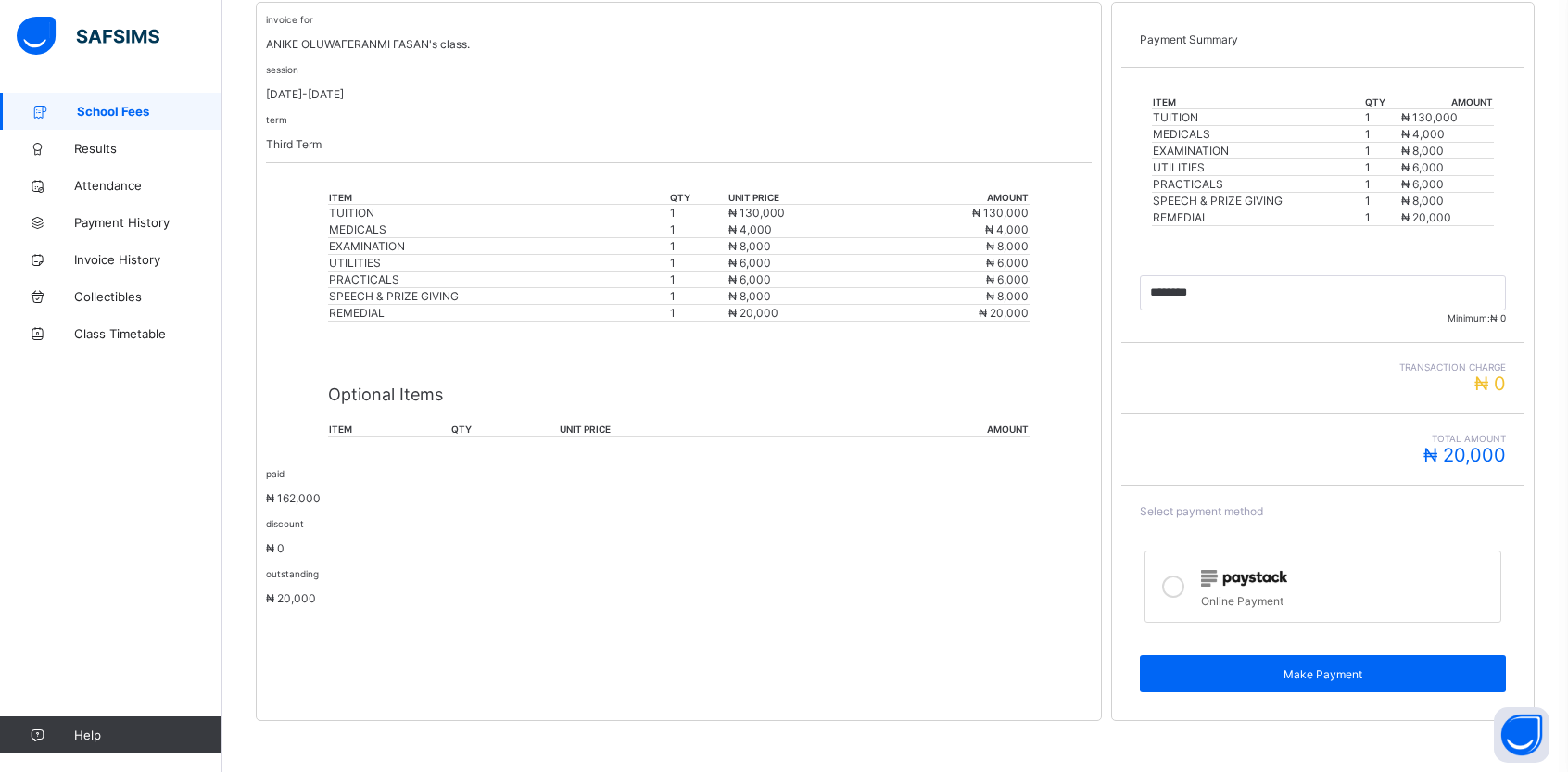
scroll to position [368, 0]
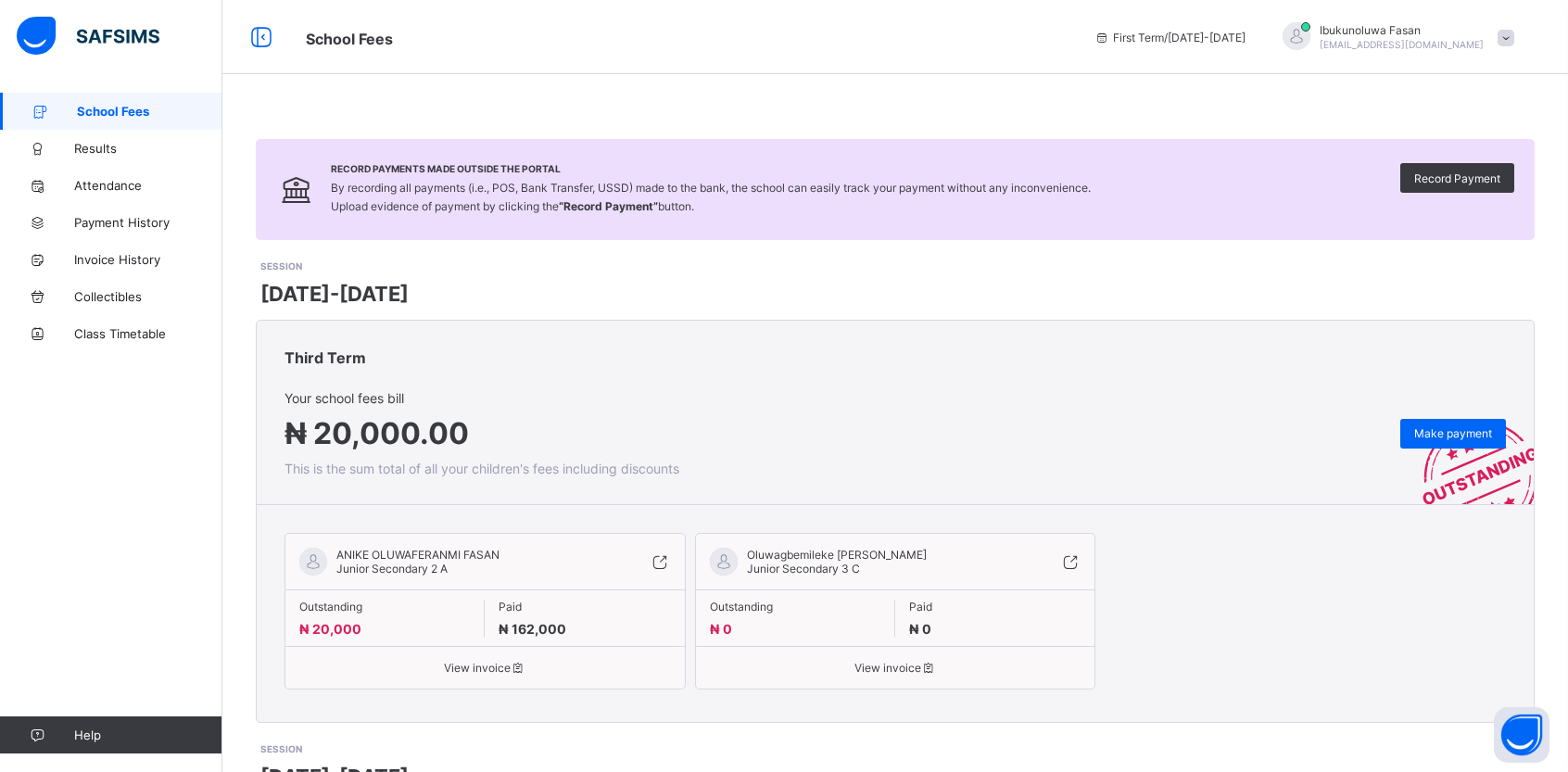
scroll to position [500, 0]
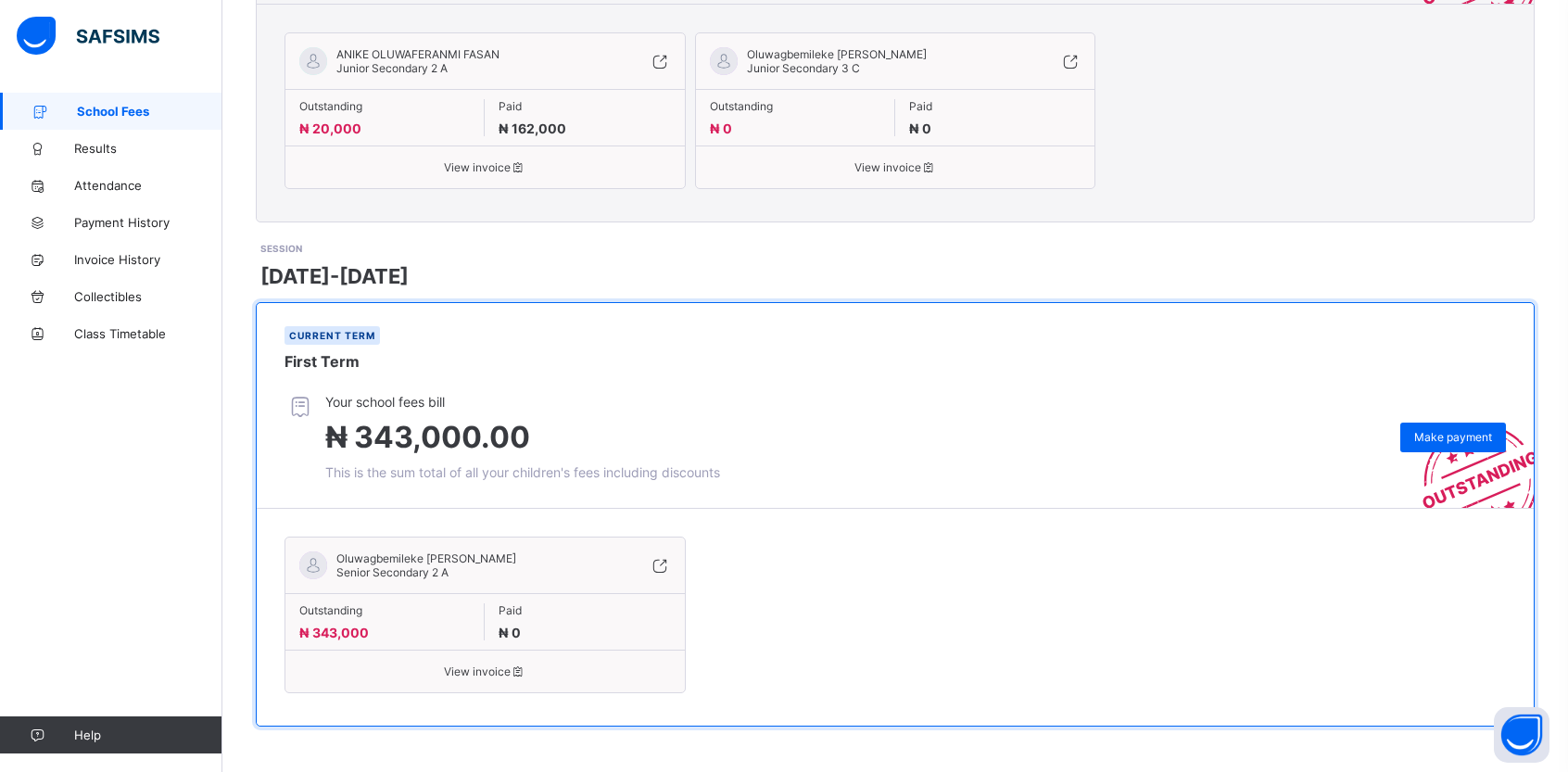
click at [509, 664] on span "View invoice" at bounding box center [484, 671] width 372 height 14
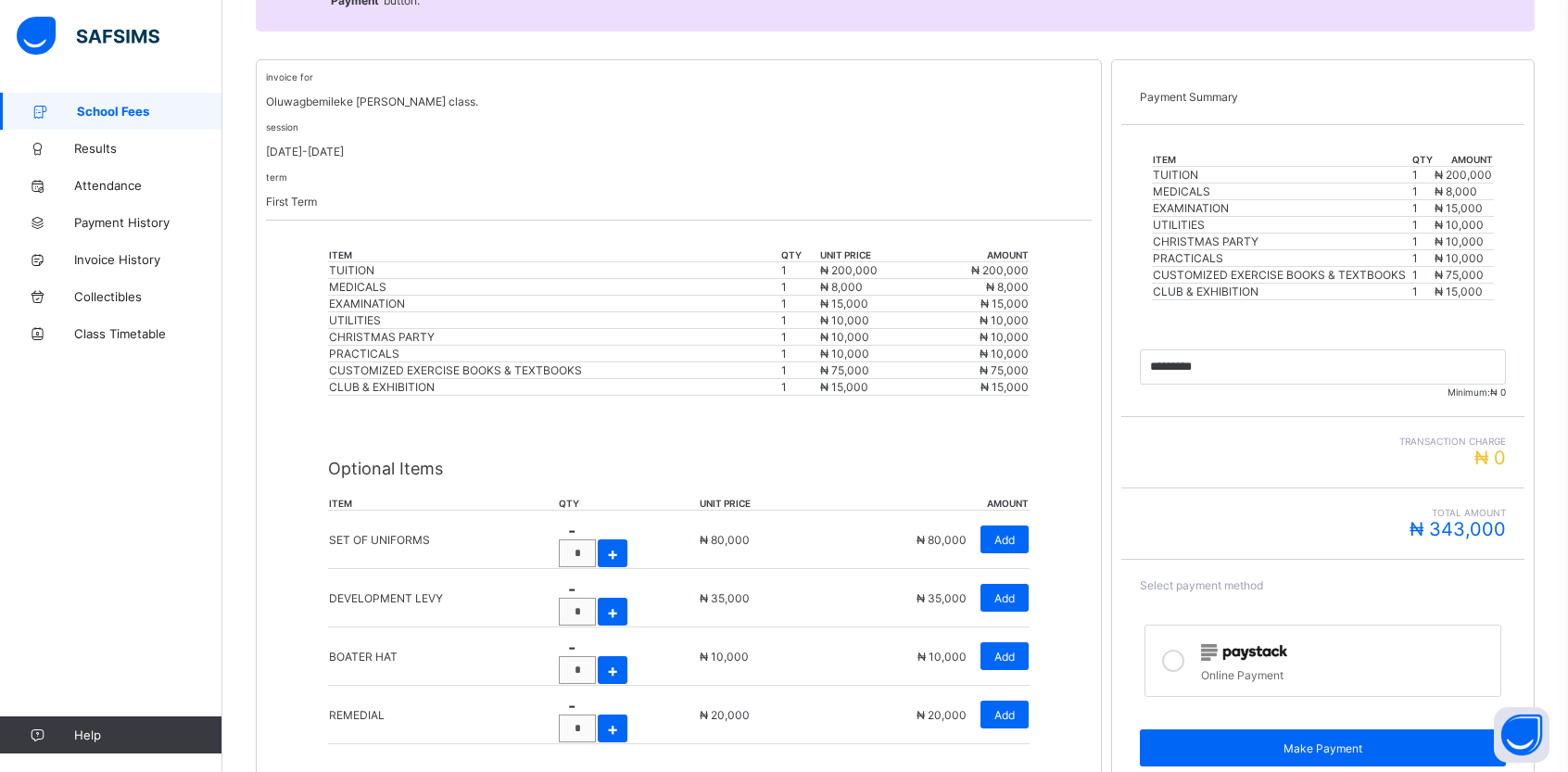
scroll to position [332, 0]
